Goal: Task Accomplishment & Management: Manage account settings

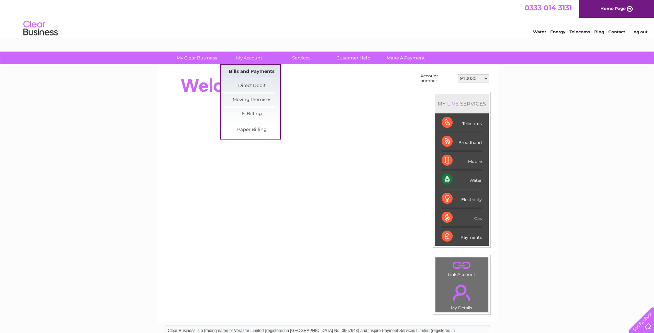
click at [250, 71] on link "Bills and Payments" at bounding box center [251, 72] width 57 height 14
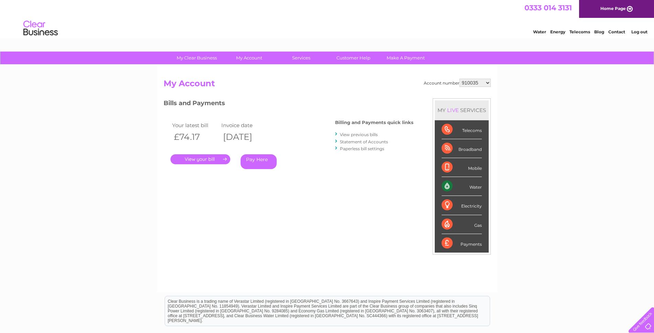
click at [216, 156] on link "." at bounding box center [201, 159] width 60 height 10
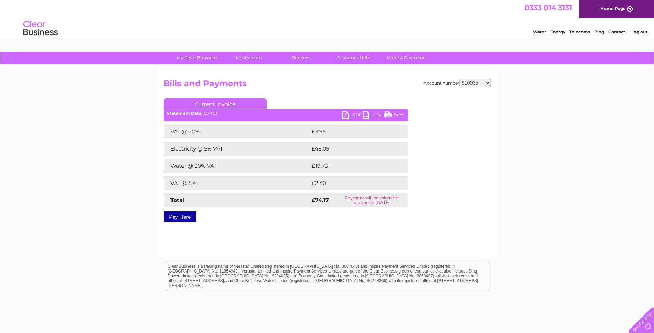
click at [346, 114] on link "PDF" at bounding box center [352, 116] width 21 height 10
